Goal: Find specific page/section: Find specific page/section

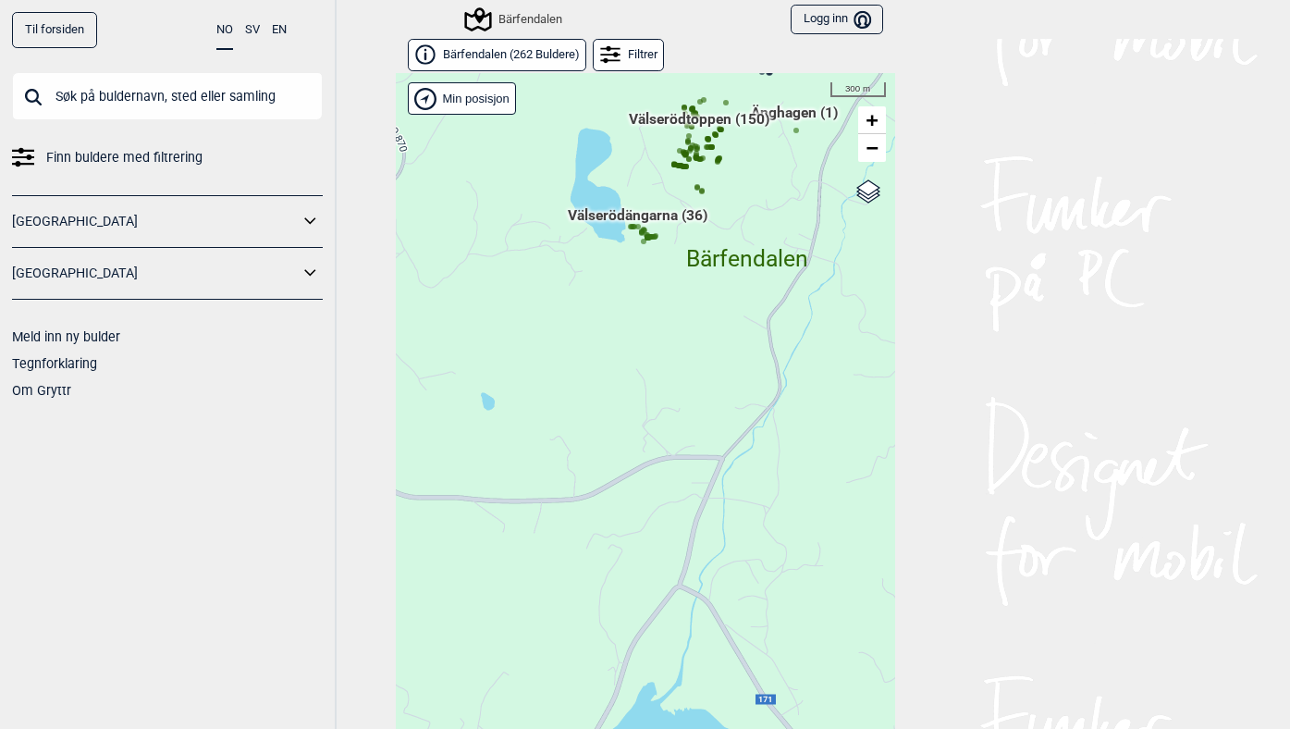
scroll to position [28, 0]
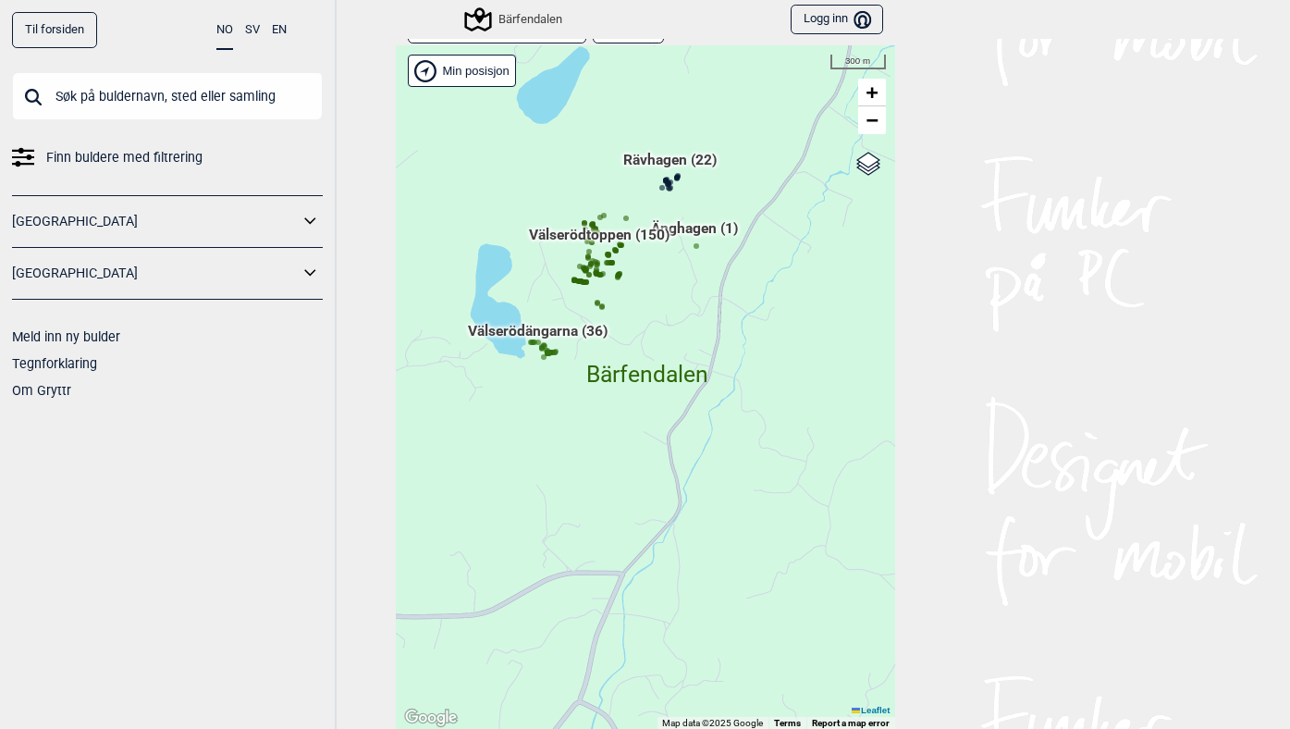
drag, startPoint x: 729, startPoint y: 443, endPoint x: 629, endPoint y: 586, distance: 174.7
click at [629, 586] on div "Hallingdal Gol [PERSON_NAME] Kolomoen [GEOGRAPHIC_DATA] [GEOGRAPHIC_DATA] [GEOG…" at bounding box center [645, 387] width 499 height 684
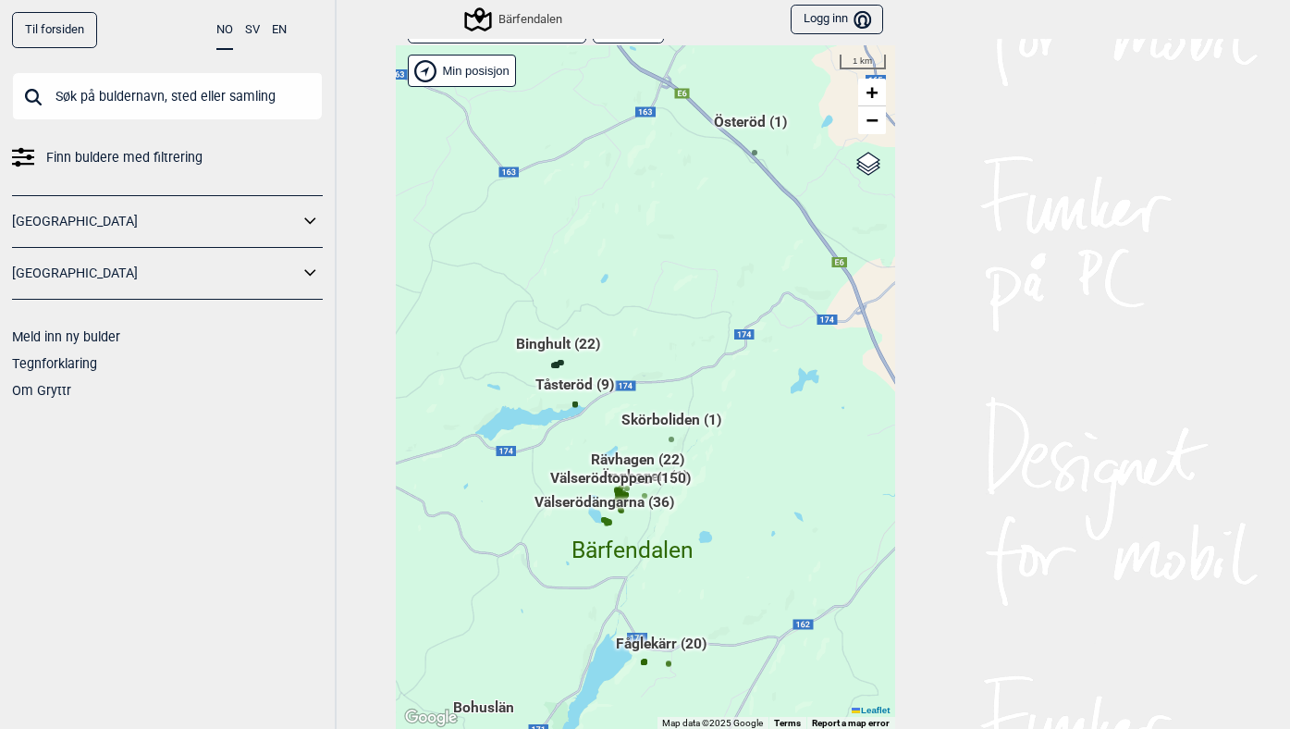
click at [517, 19] on div "Bärfendalen" at bounding box center [514, 19] width 95 height 22
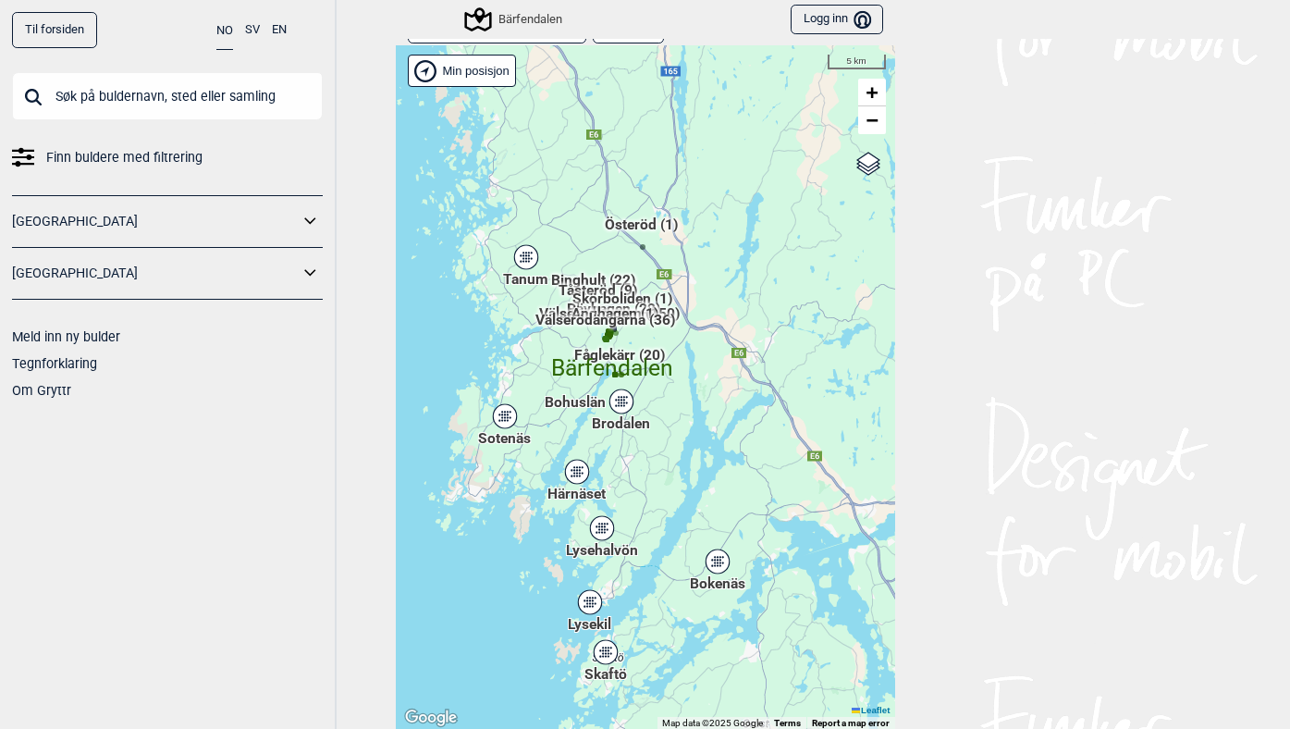
click at [611, 413] on span "Brodalen" at bounding box center [621, 413] width 58 height 0
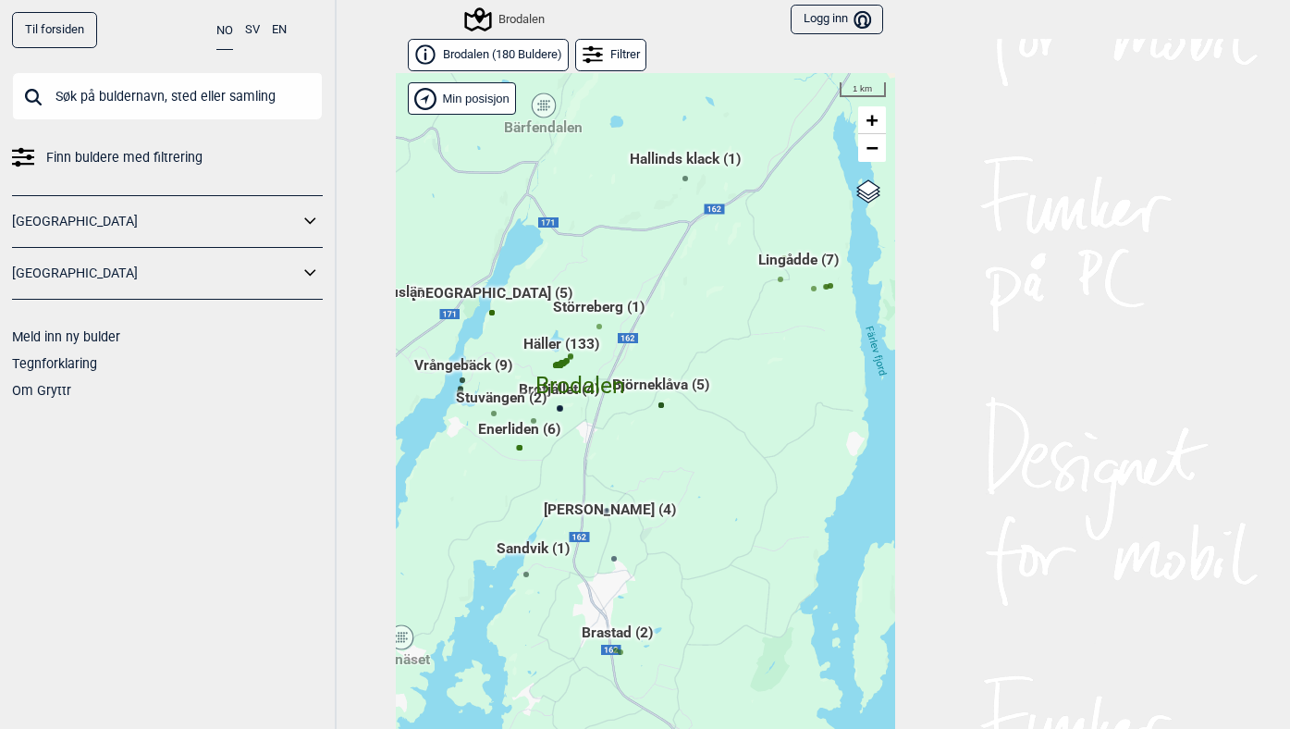
click at [481, 51] on span "Brodalen ( 180 Buldere )" at bounding box center [502, 55] width 119 height 16
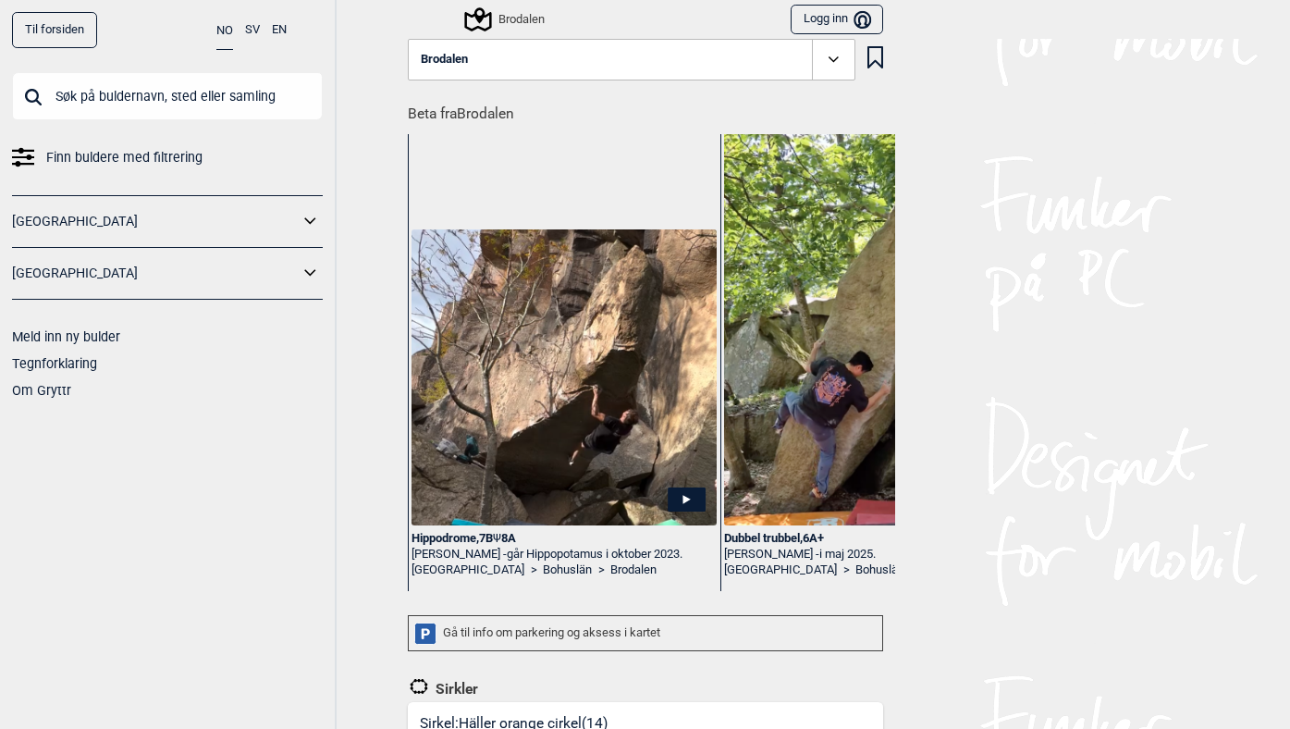
click at [216, 112] on input "text" at bounding box center [167, 96] width 311 height 48
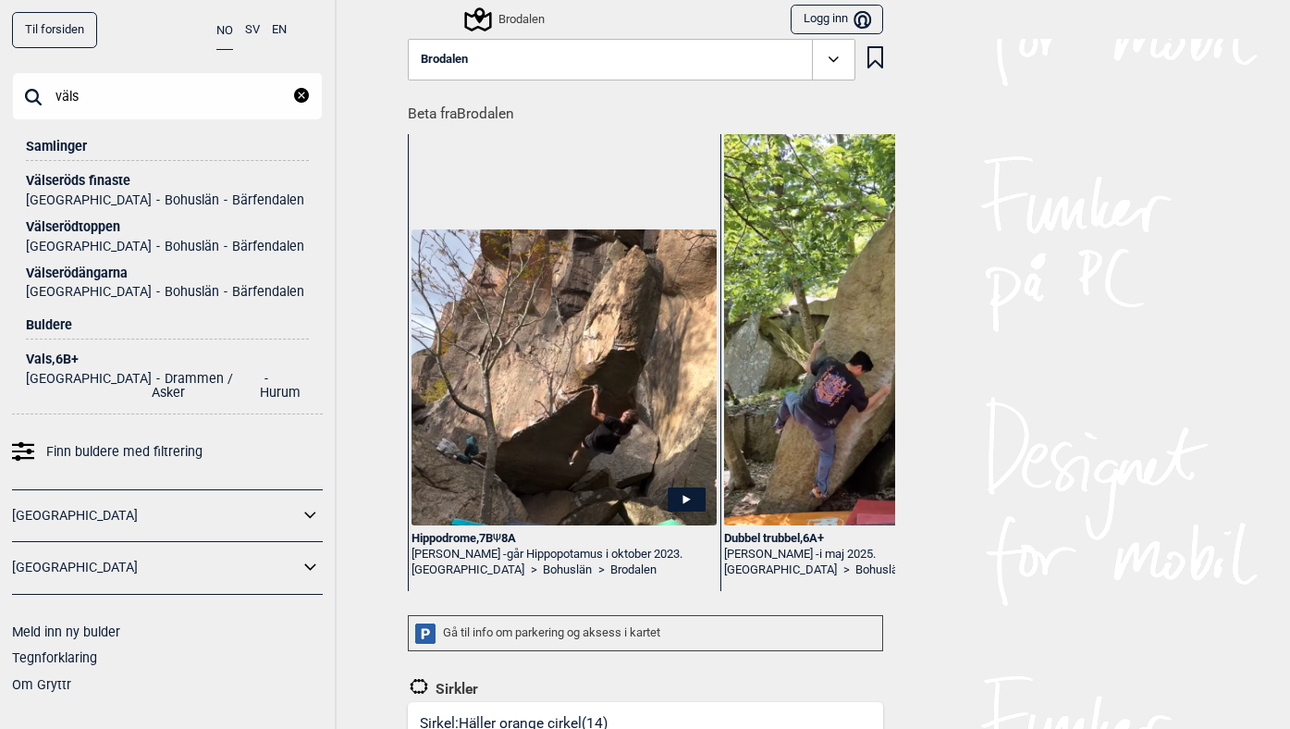
type input "väls"
click at [75, 180] on div "Välseröds finaste" at bounding box center [167, 181] width 283 height 14
